Goal: Obtain resource: Obtain resource

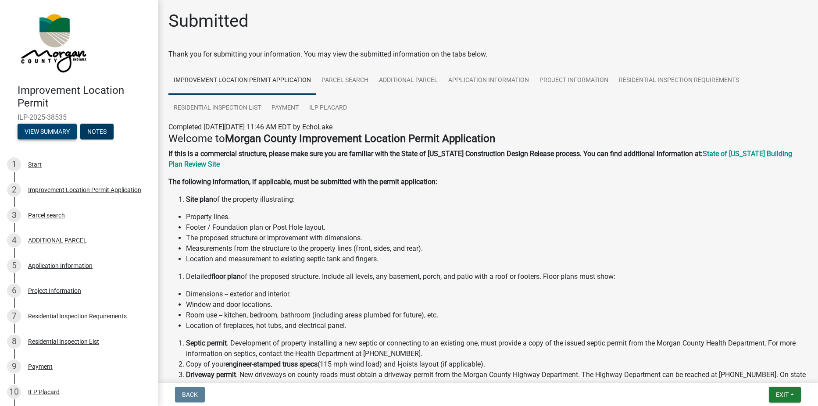
click at [50, 130] on button "View Summary" at bounding box center [47, 132] width 59 height 16
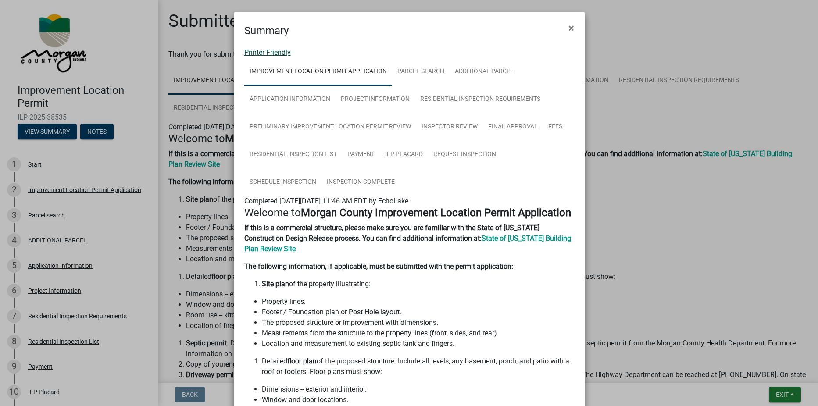
click at [266, 50] on link "Printer Friendly" at bounding box center [267, 52] width 47 height 8
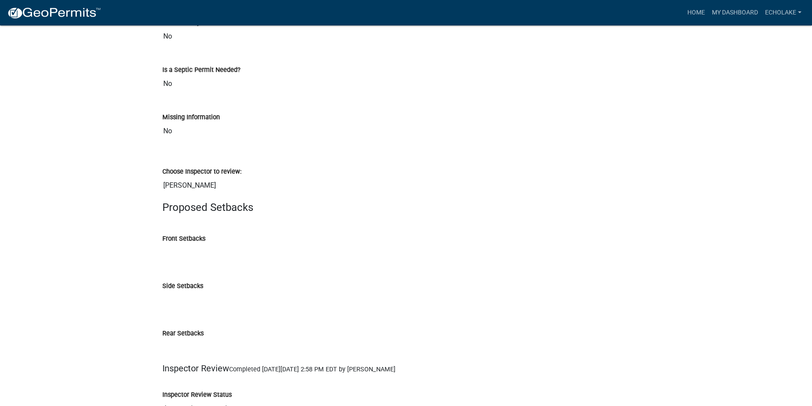
scroll to position [3862, 0]
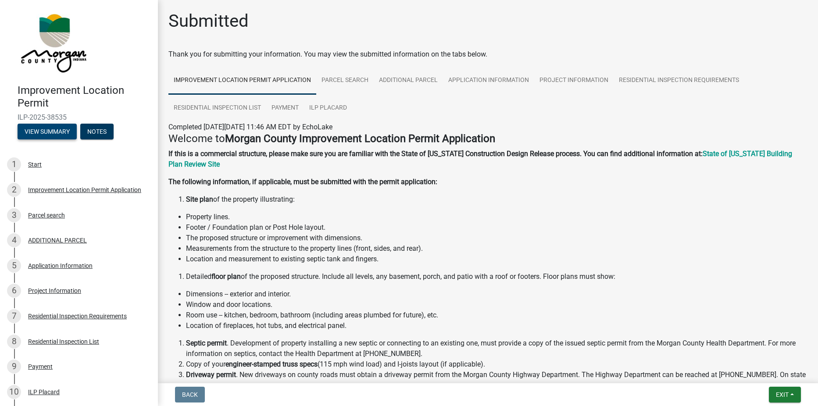
click at [45, 127] on button "View Summary" at bounding box center [47, 132] width 59 height 16
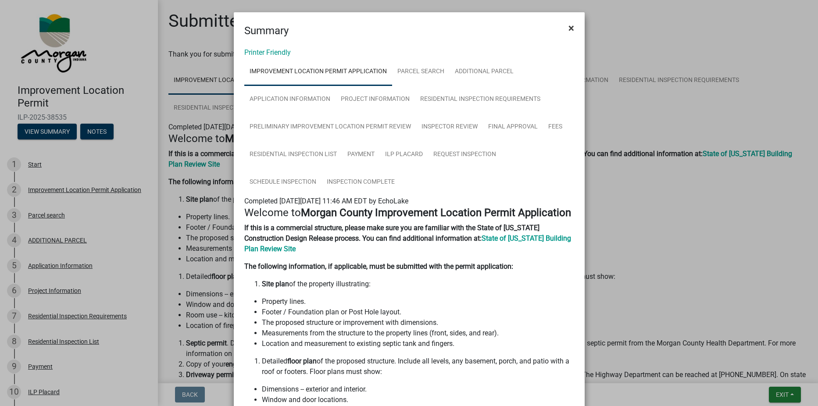
click at [570, 28] on span "×" at bounding box center [572, 28] width 6 height 12
